Goal: Navigation & Orientation: Understand site structure

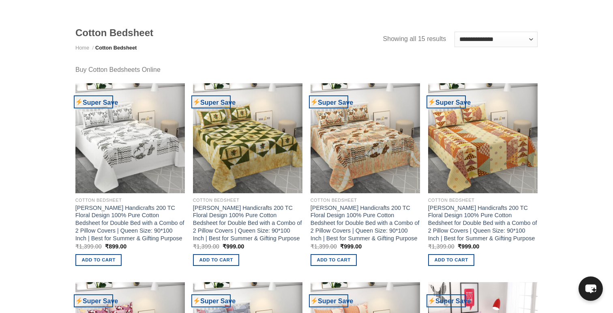
scroll to position [233, 0]
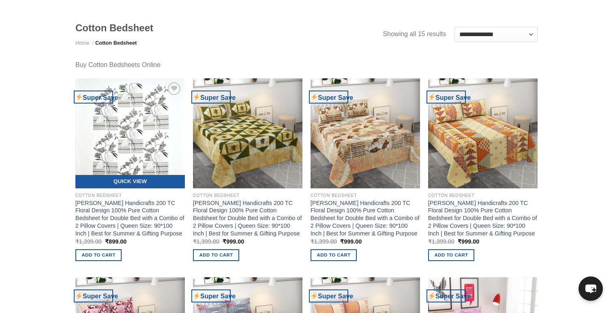
click at [131, 164] on img at bounding box center [129, 132] width 109 height 109
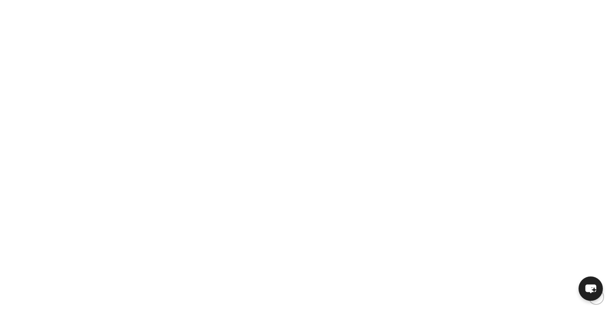
scroll to position [1203, 0]
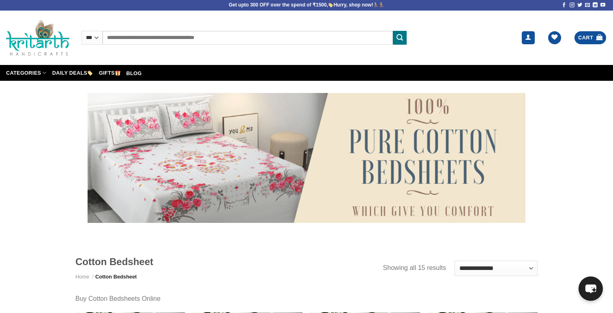
click at [219, 153] on div at bounding box center [307, 158] width 438 height 130
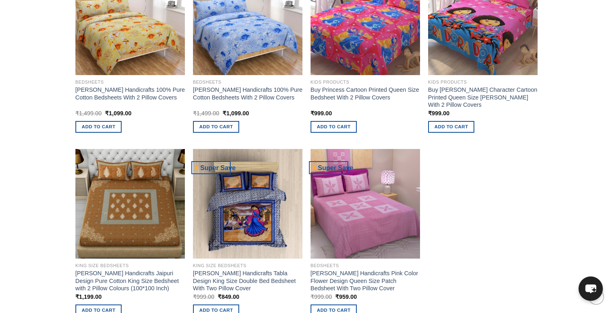
scroll to position [744, 0]
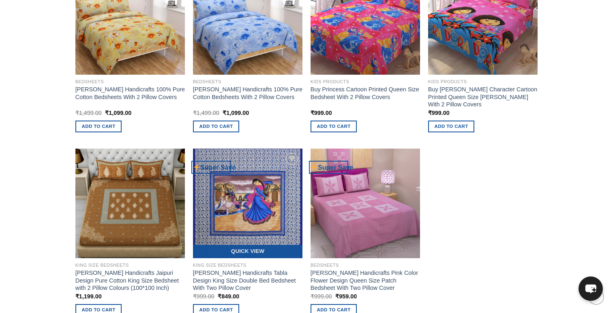
click at [239, 200] on img at bounding box center [247, 202] width 109 height 109
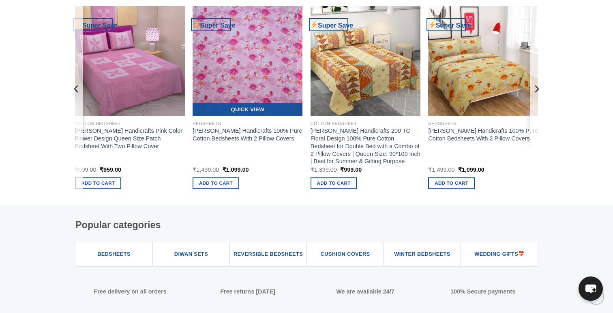
scroll to position [666, 0]
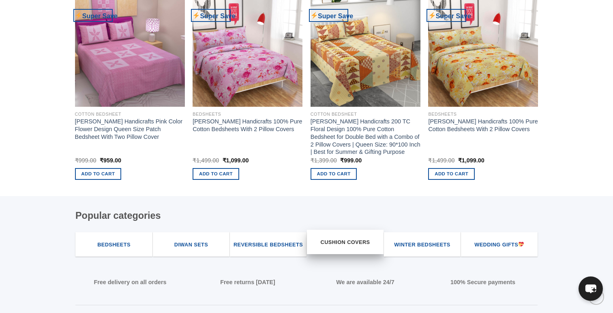
click at [335, 246] on span "Cushion Covers" at bounding box center [345, 242] width 49 height 8
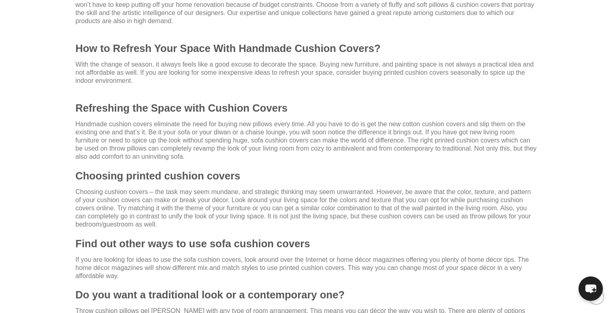
scroll to position [532, 0]
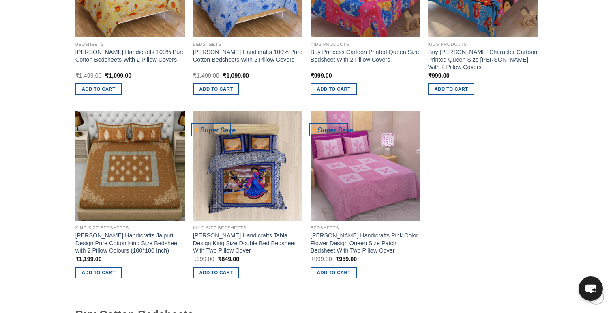
scroll to position [780, 0]
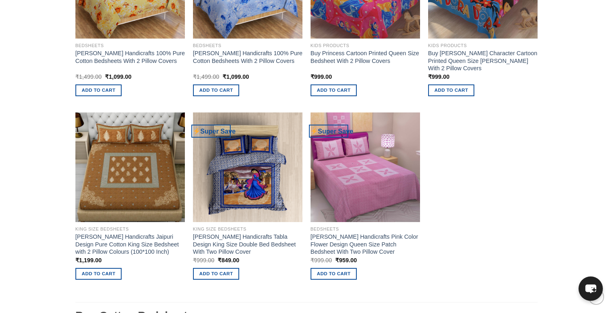
click at [280, 145] on img at bounding box center [247, 167] width 120 height 120
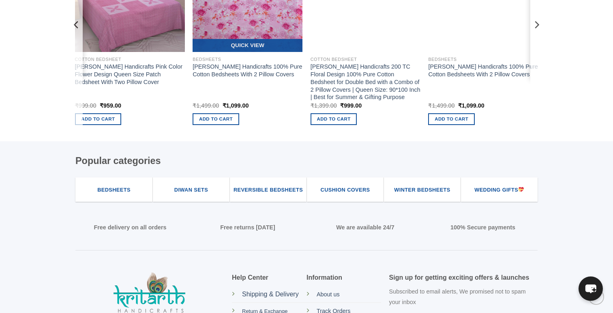
scroll to position [721, 0]
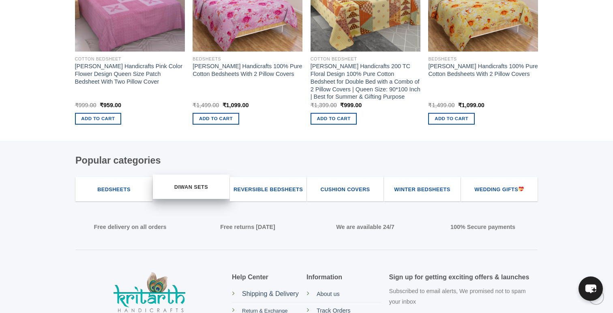
click at [204, 188] on span "Diwan Sets" at bounding box center [191, 187] width 34 height 8
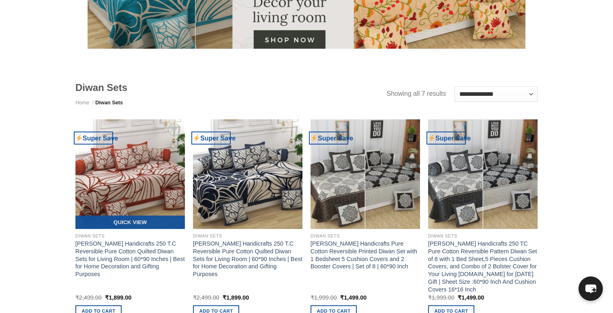
scroll to position [210, 0]
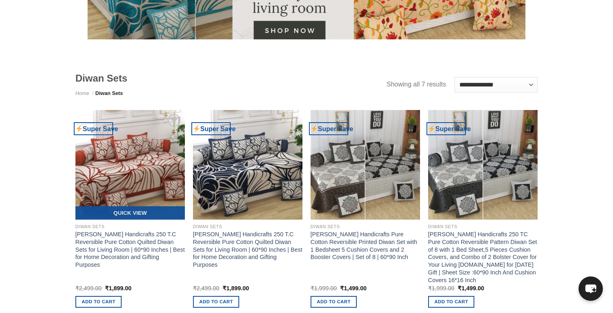
click at [158, 122] on img at bounding box center [129, 164] width 109 height 109
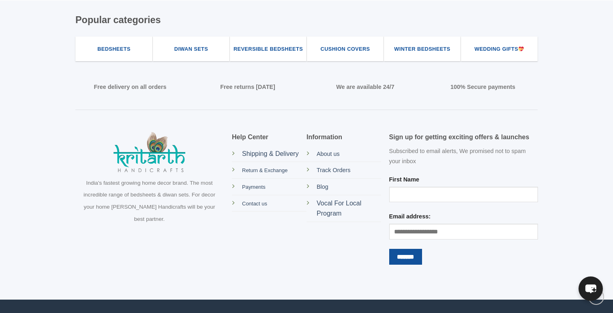
scroll to position [1480, 0]
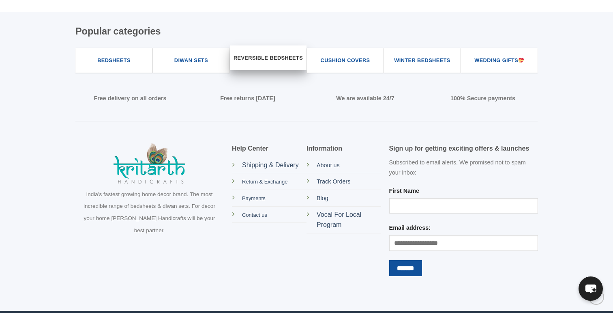
click at [290, 59] on span "Reversible Bedsheets" at bounding box center [267, 58] width 69 height 8
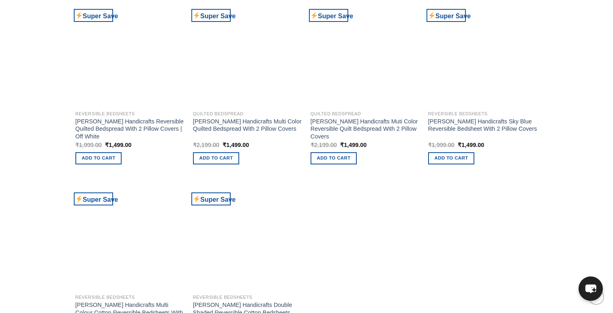
scroll to position [833, 0]
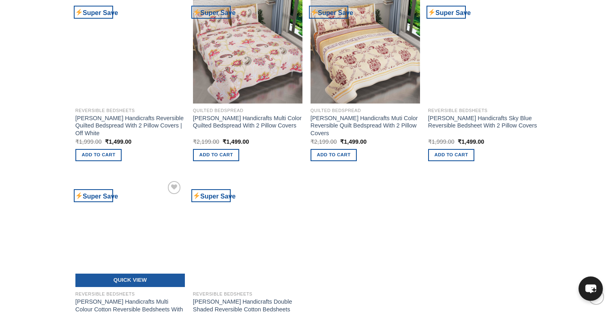
click at [124, 229] on img at bounding box center [129, 231] width 109 height 109
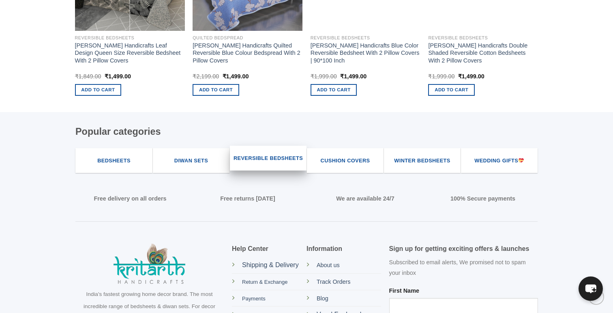
scroll to position [1033, 0]
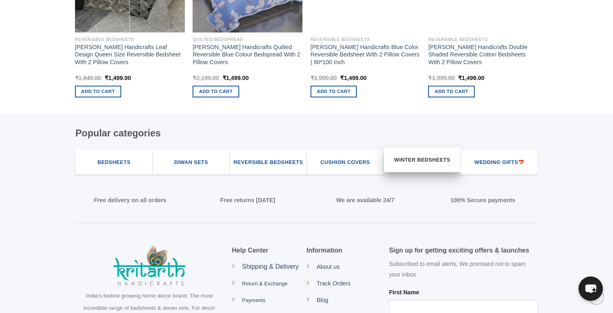
click at [416, 156] on span "Winter Bedsheets" at bounding box center [422, 160] width 56 height 8
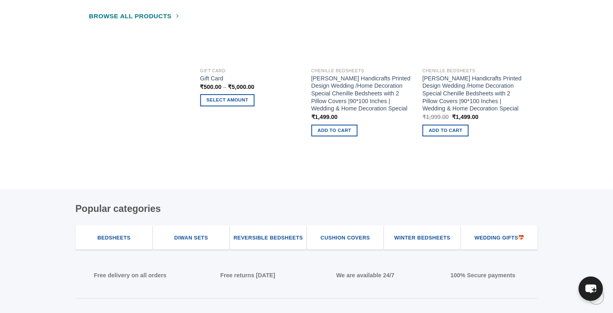
scroll to position [1069, 0]
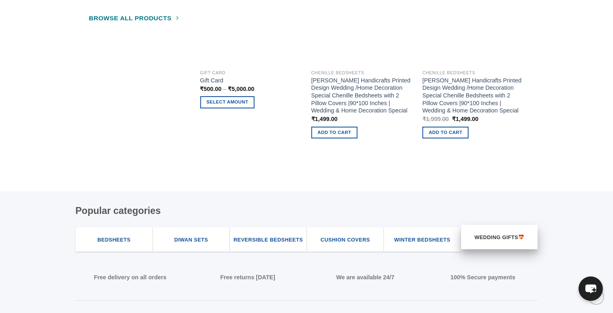
click at [481, 239] on span "Wedding Gifts" at bounding box center [499, 237] width 50 height 8
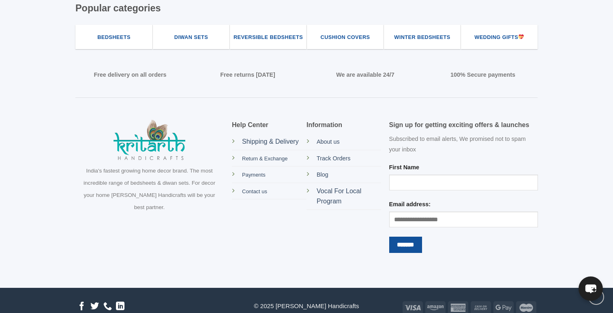
scroll to position [1963, 0]
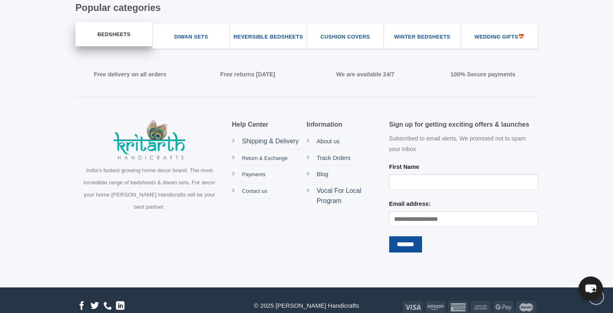
click at [132, 40] on link "Bedsheets" at bounding box center [113, 34] width 77 height 13
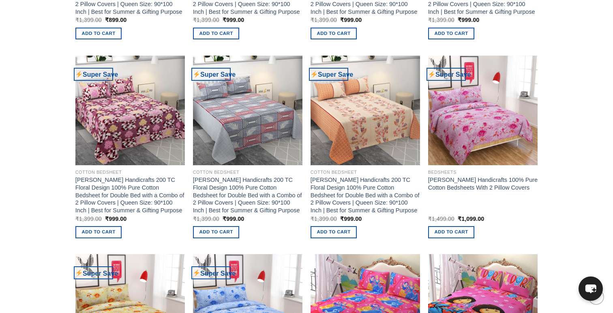
scroll to position [456, 0]
